Goal: Navigation & Orientation: Find specific page/section

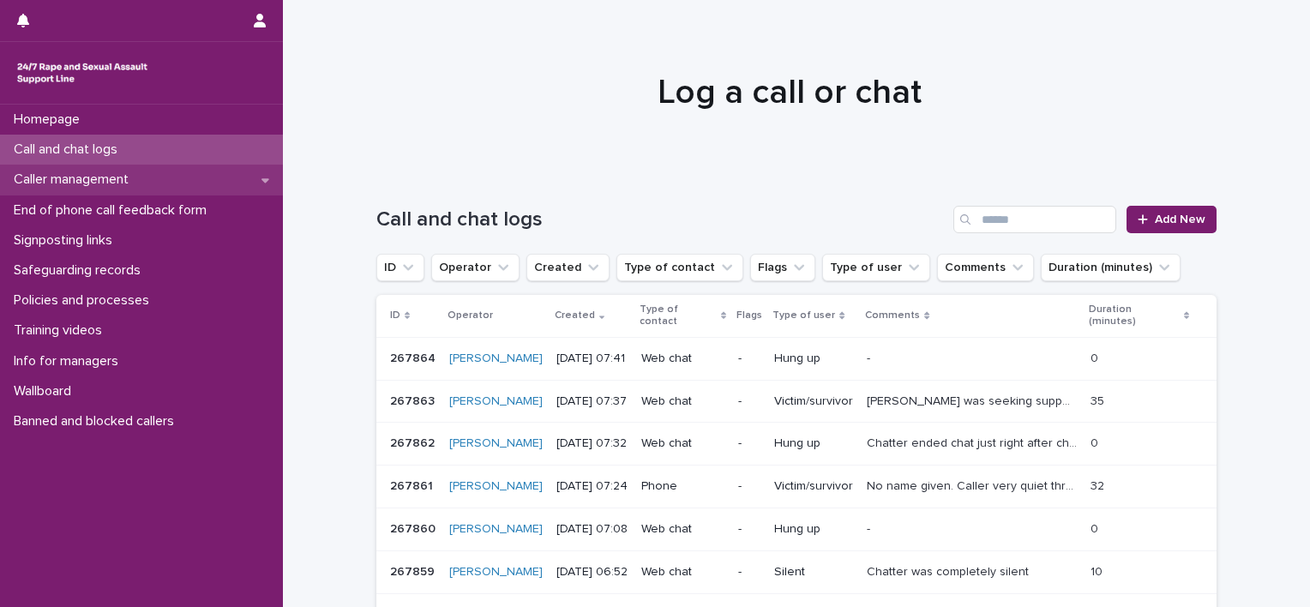
click at [142, 172] on p "Caller management" at bounding box center [75, 180] width 136 height 16
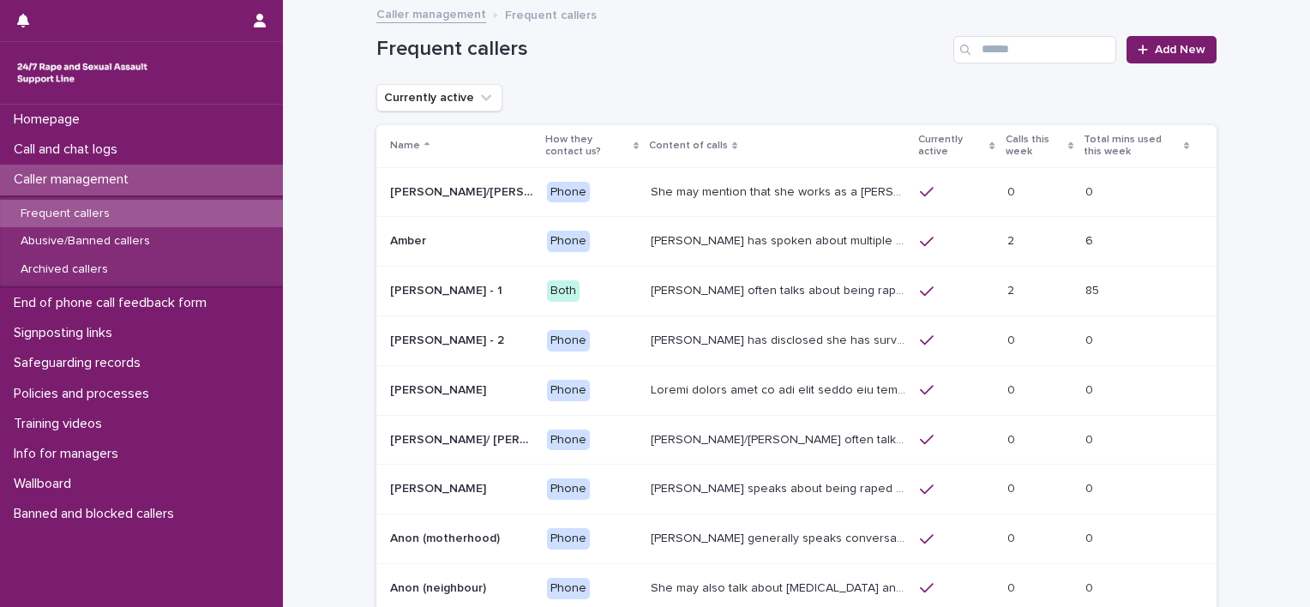
click at [135, 209] on div "Frequent callers" at bounding box center [141, 214] width 283 height 28
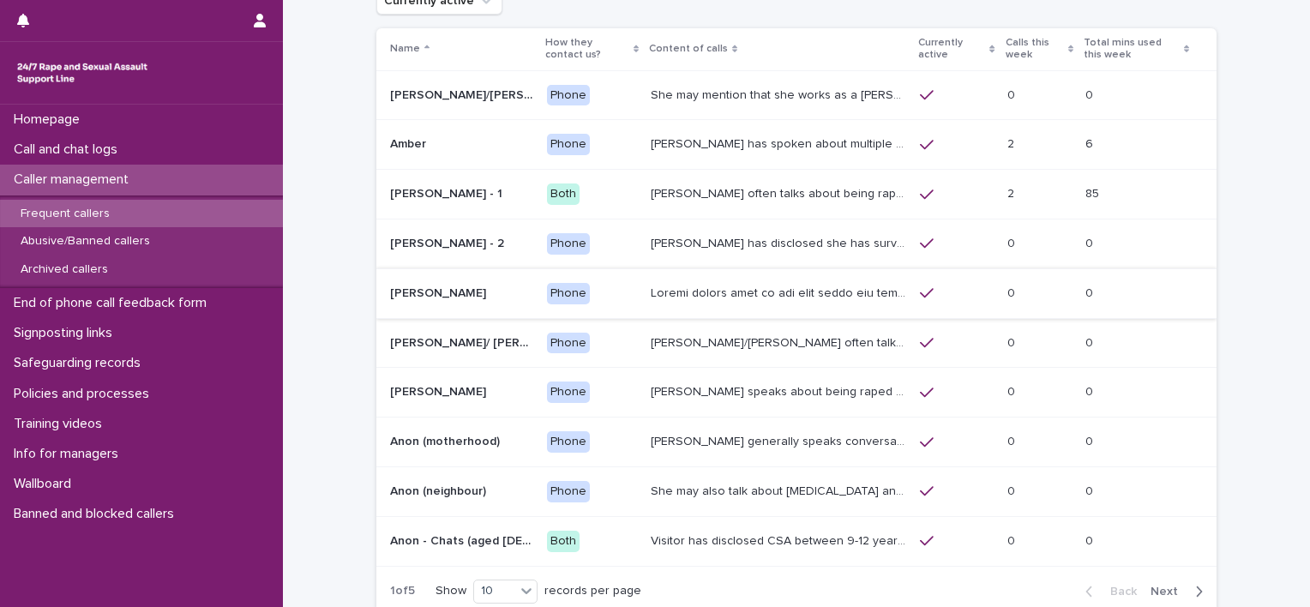
scroll to position [248, 0]
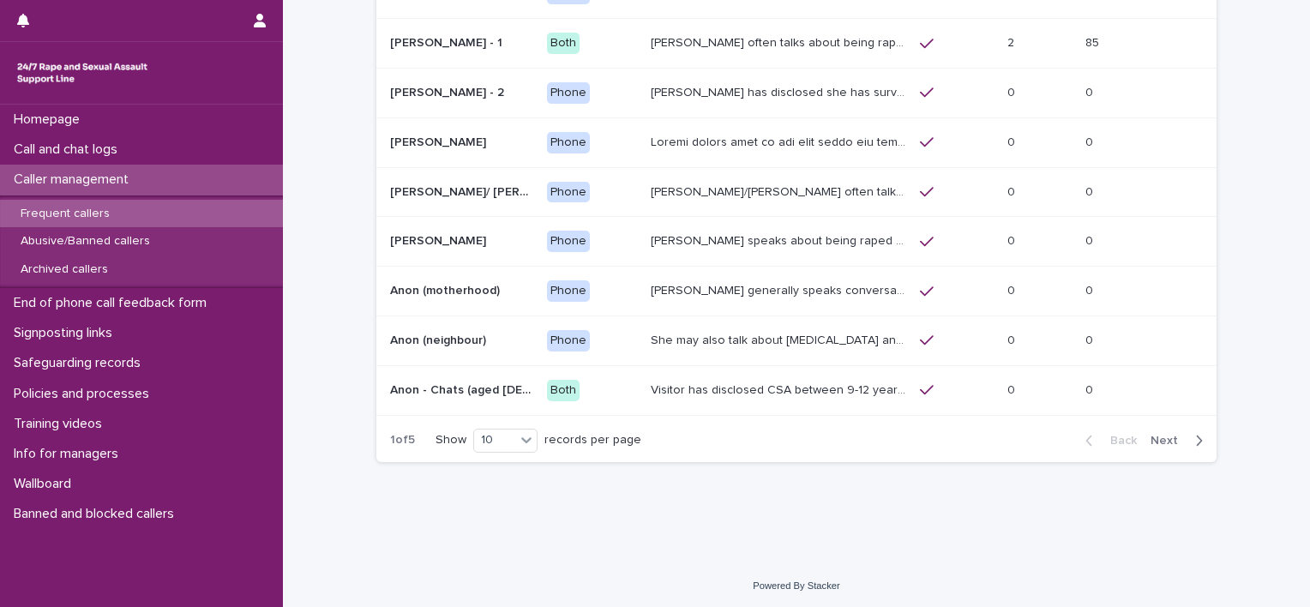
click at [1173, 442] on span "Next" at bounding box center [1170, 441] width 38 height 12
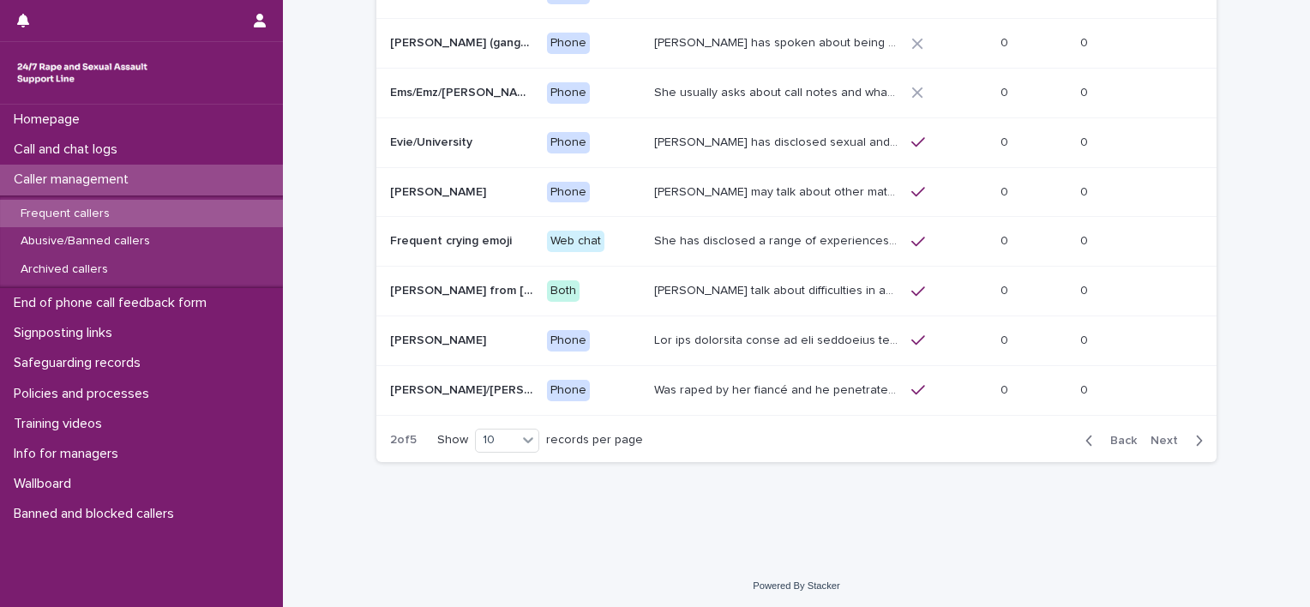
click at [1173, 442] on span "Next" at bounding box center [1170, 441] width 38 height 12
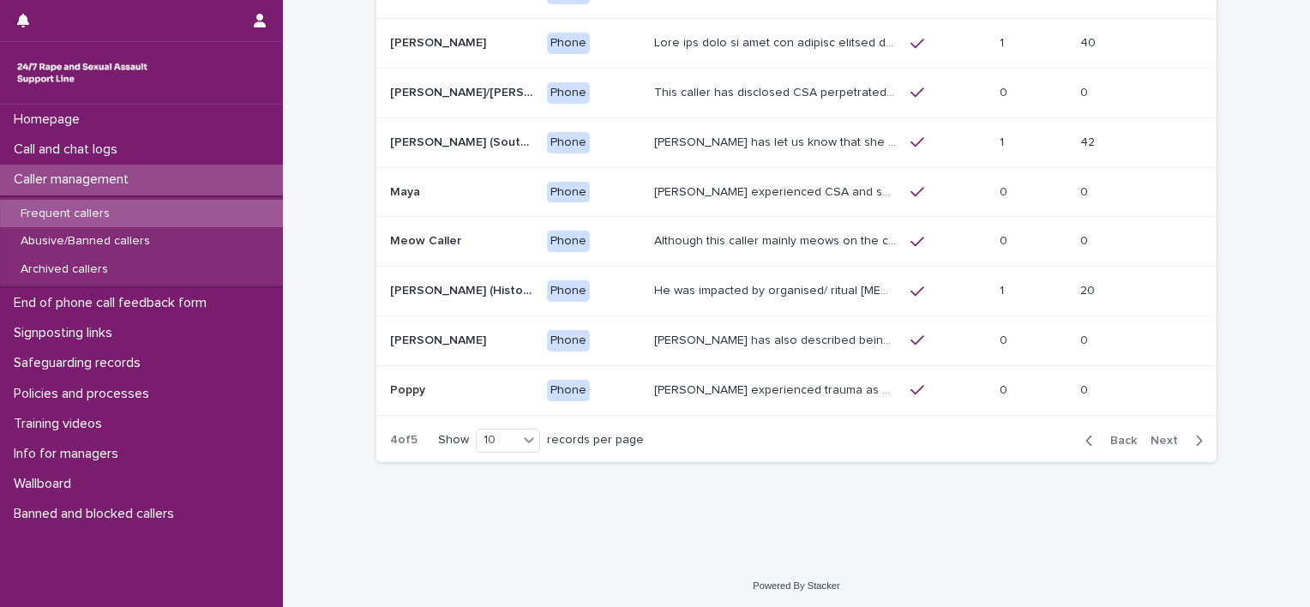
click at [1163, 435] on span "Next" at bounding box center [1170, 441] width 38 height 12
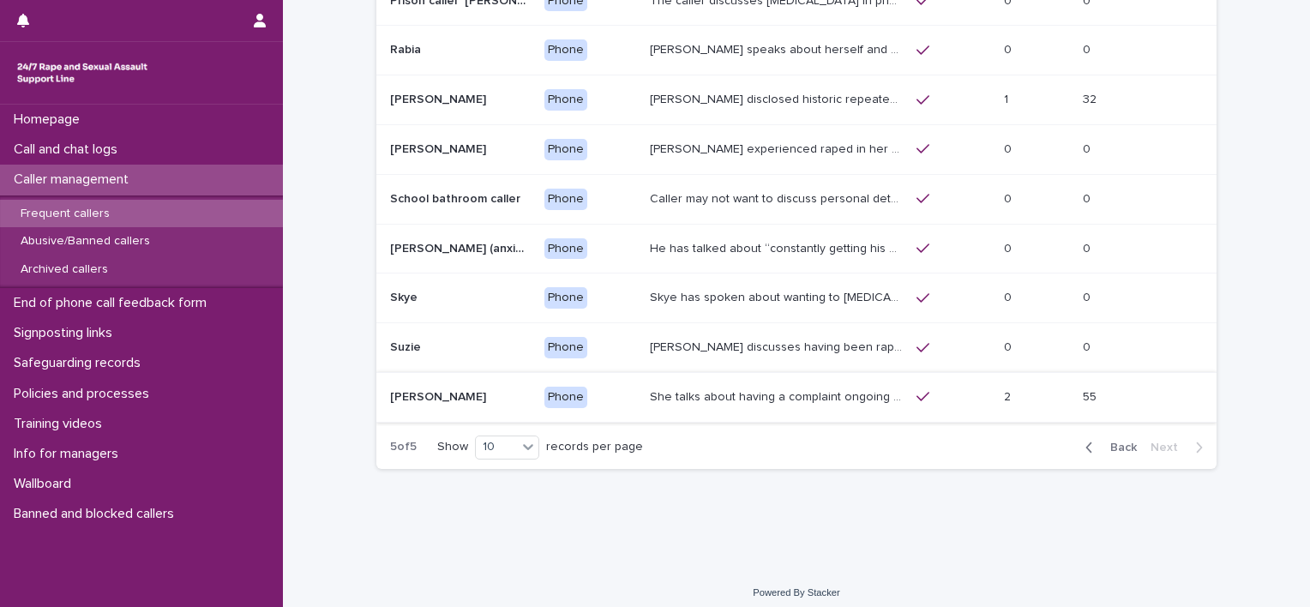
scroll to position [199, 0]
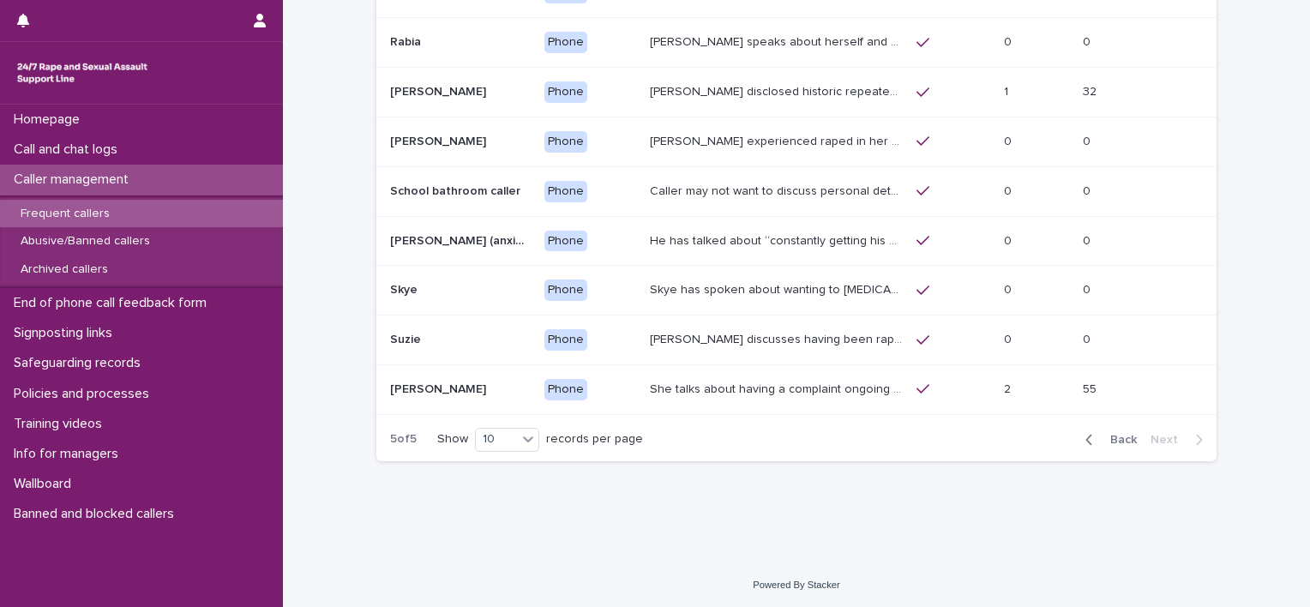
click at [1106, 439] on span "Back" at bounding box center [1118, 440] width 37 height 12
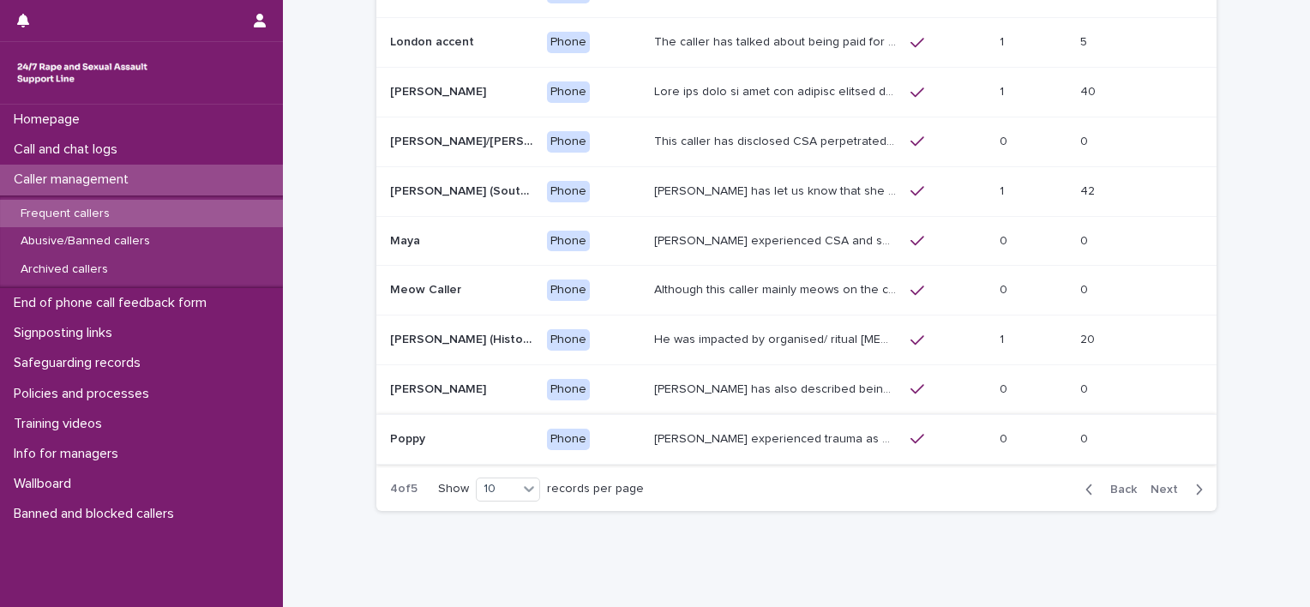
scroll to position [223, 0]
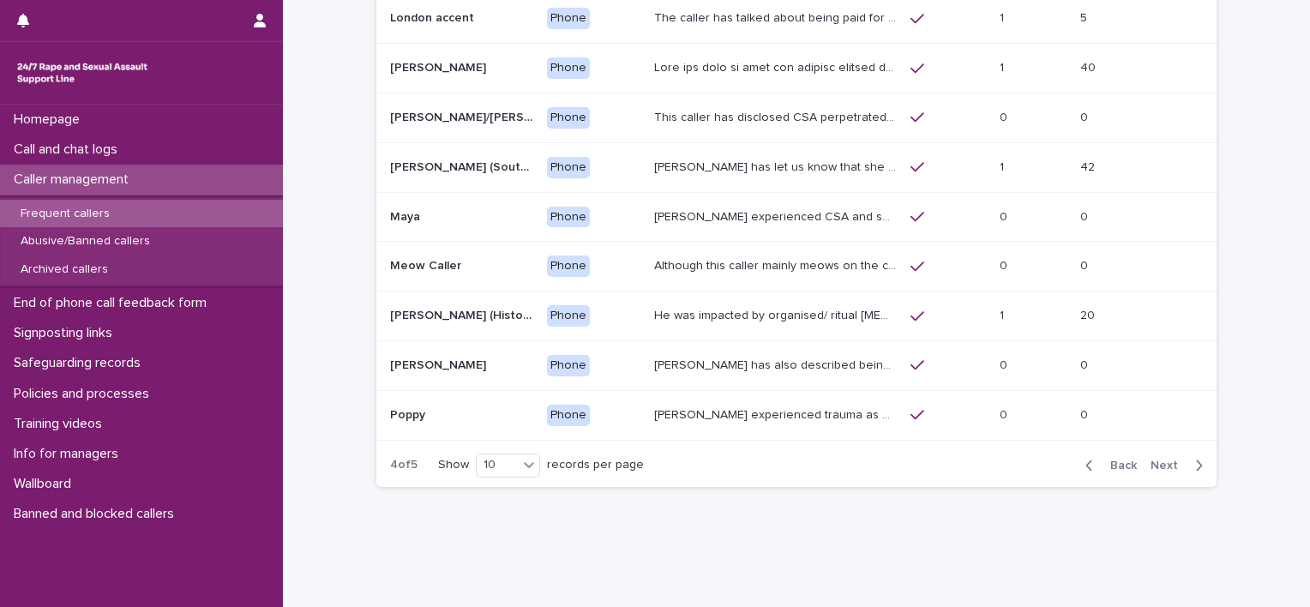
click at [491, 370] on p at bounding box center [461, 365] width 143 height 15
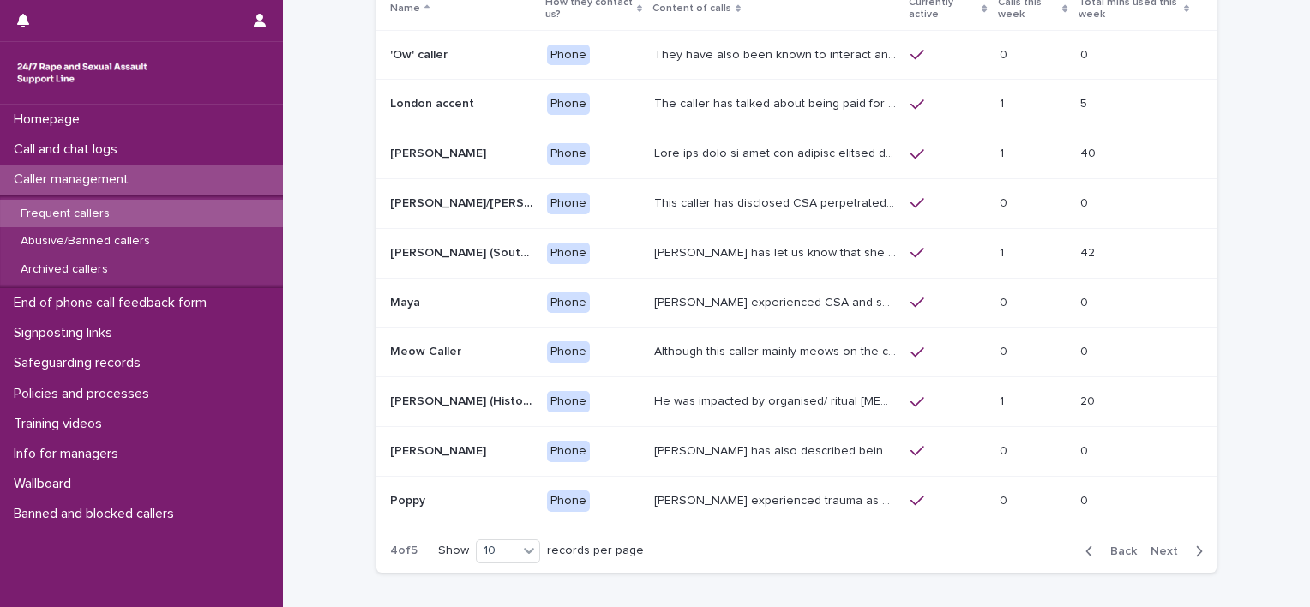
scroll to position [248, 0]
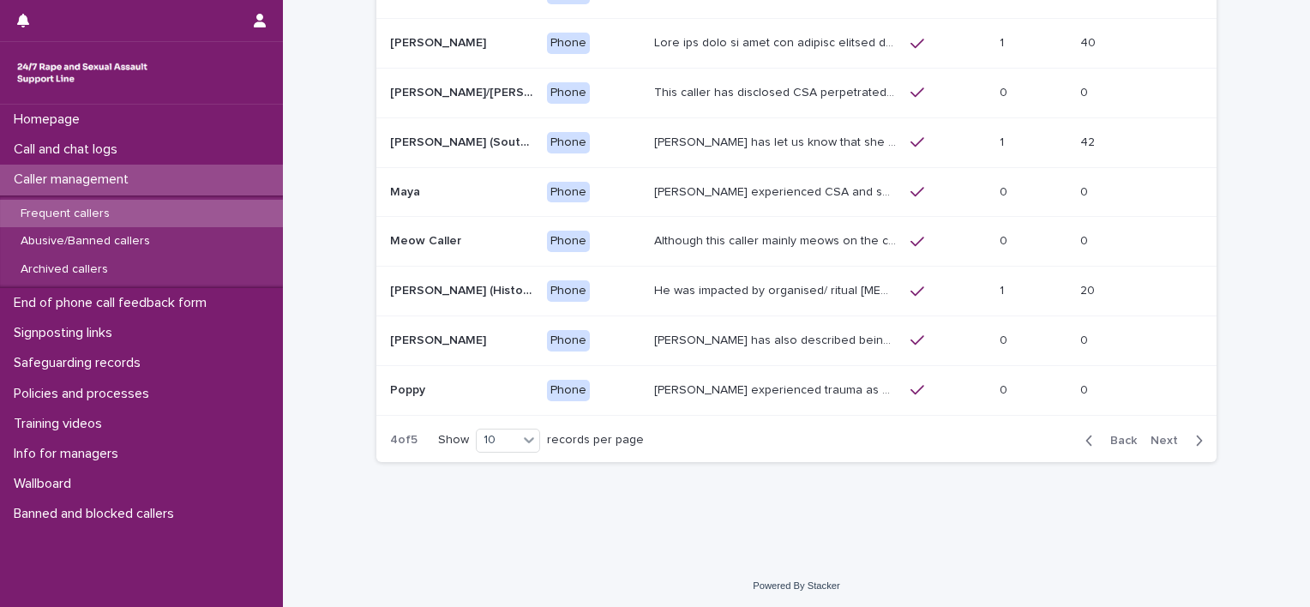
click at [790, 396] on div "[PERSON_NAME] experienced trauma as a child, witnessing her father raping her l…" at bounding box center [775, 391] width 243 height 28
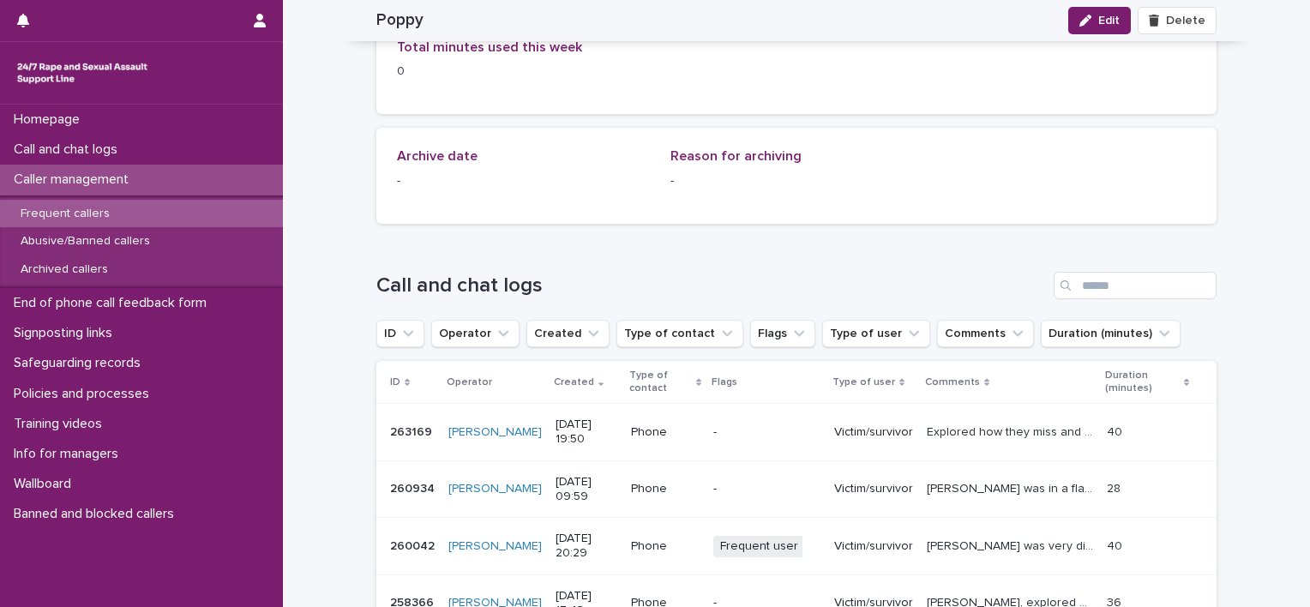
scroll to position [1115, 0]
